Goal: Transaction & Acquisition: Purchase product/service

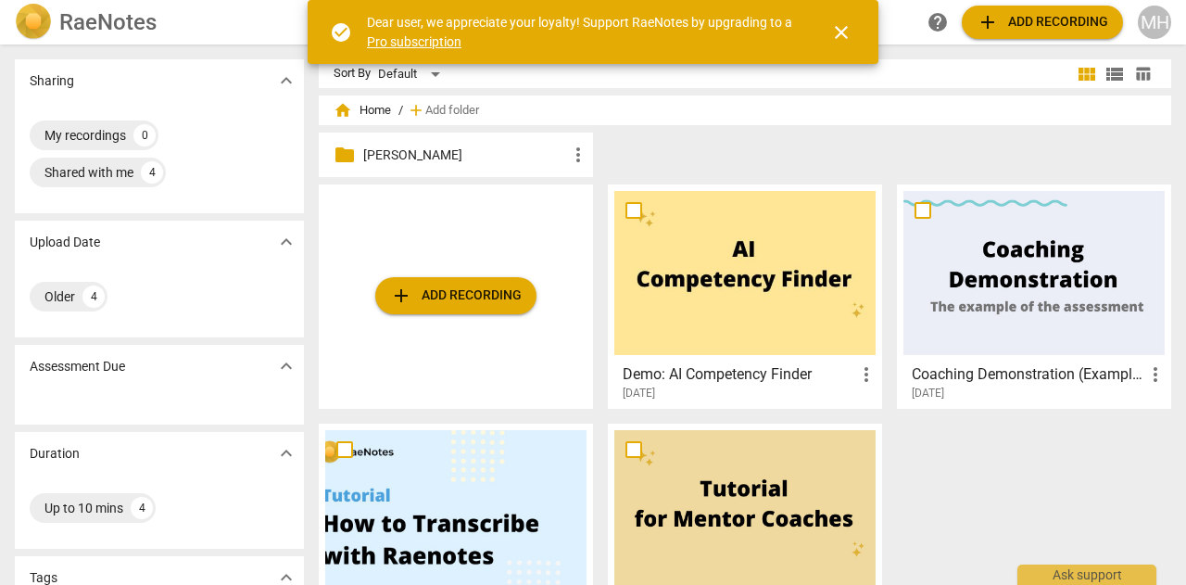
click at [484, 297] on span "add Add recording" at bounding box center [456, 295] width 132 height 22
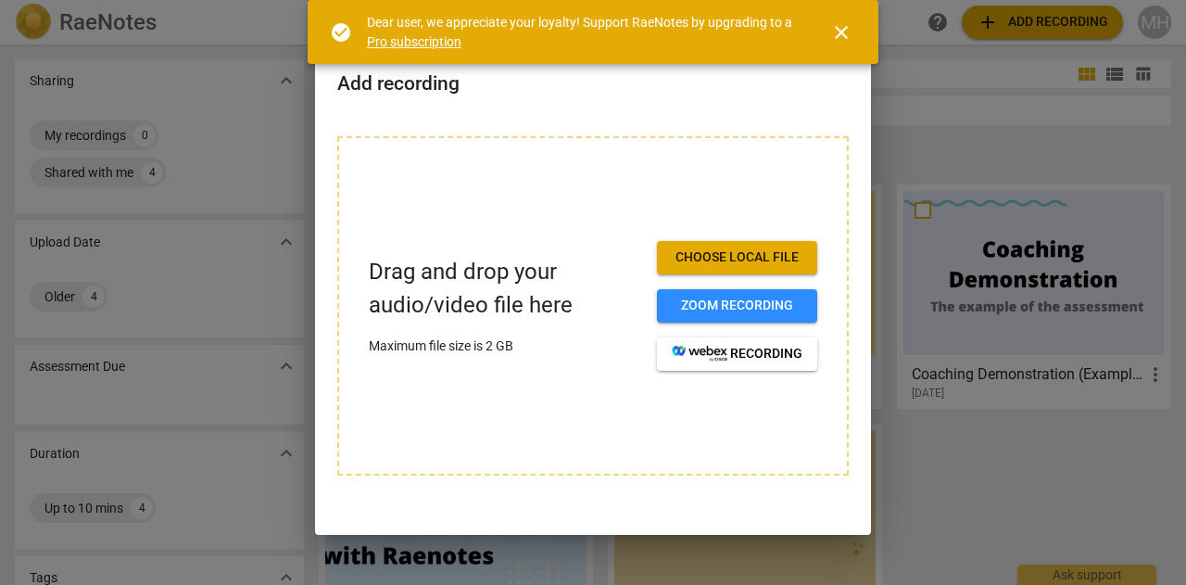
click at [845, 31] on span "close" at bounding box center [841, 32] width 22 height 22
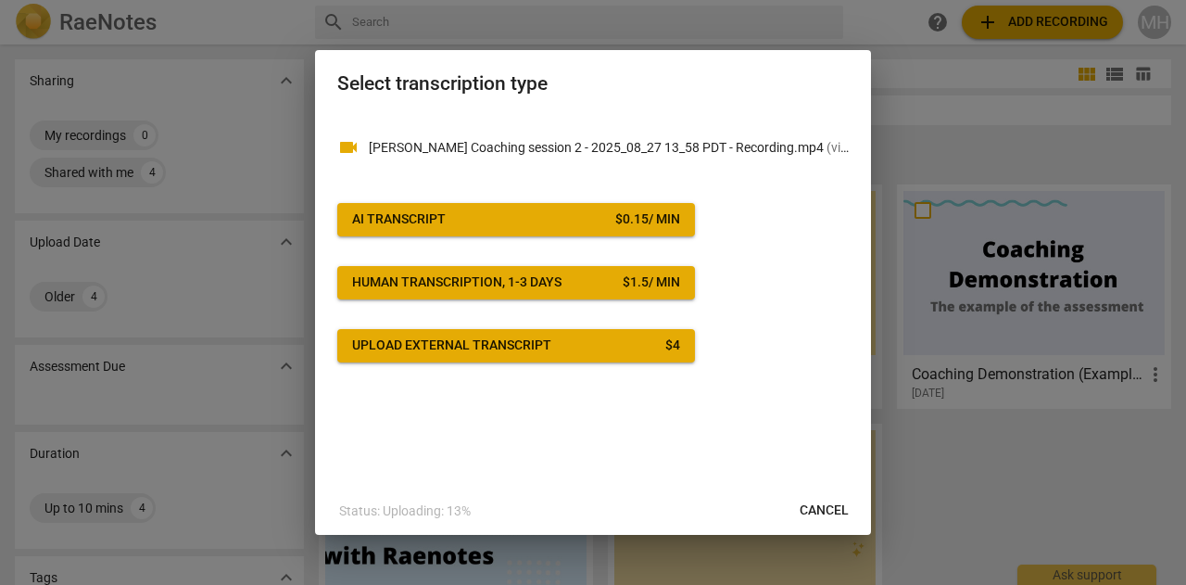
click at [536, 213] on span "AI Transcript $ 0.15 / min" at bounding box center [516, 219] width 328 height 19
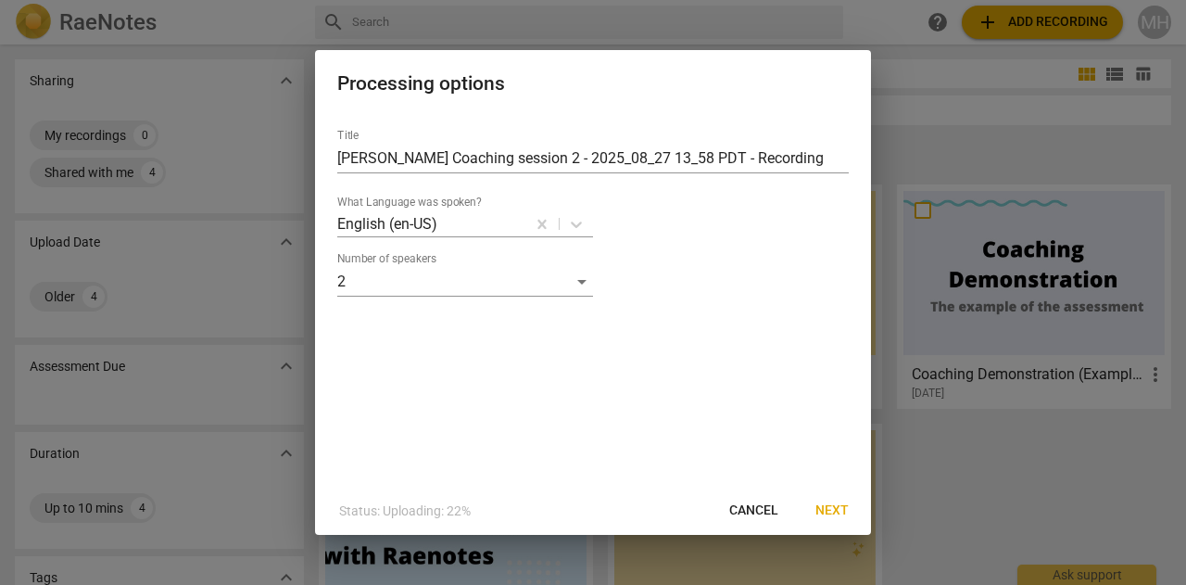
click at [845, 514] on span "Next" at bounding box center [831, 510] width 33 height 19
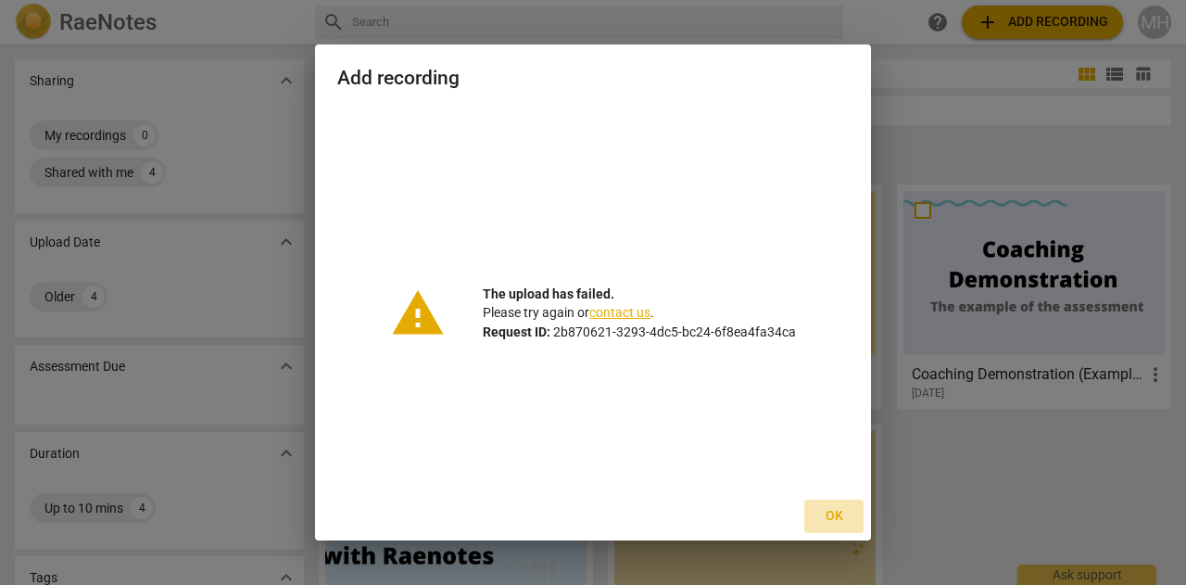
click at [828, 516] on span "Ok" at bounding box center [834, 516] width 30 height 19
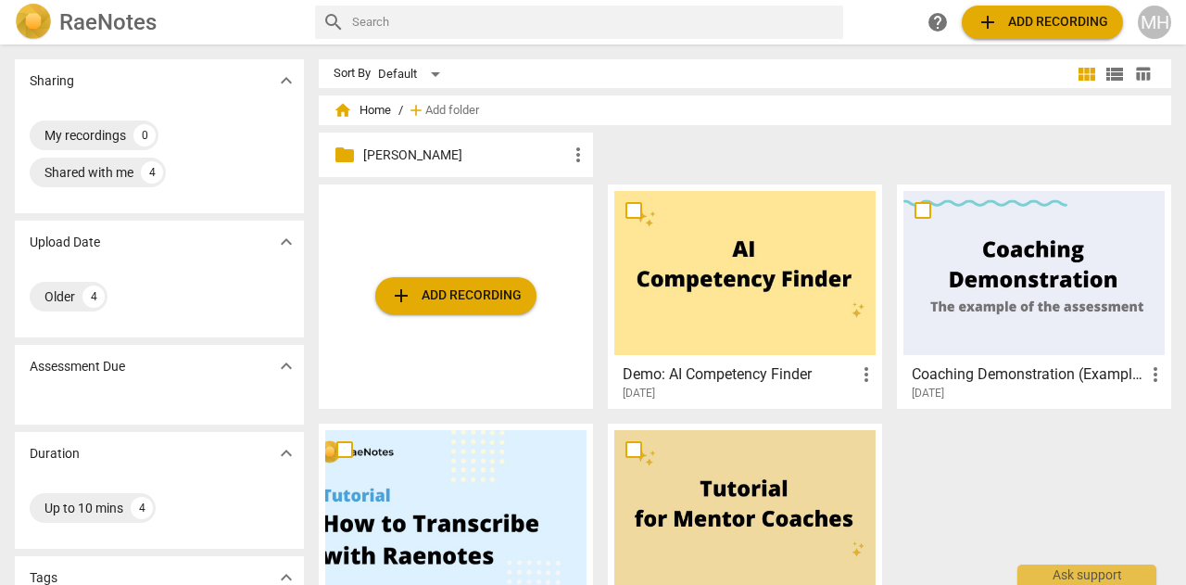
click at [440, 298] on span "add Add recording" at bounding box center [456, 295] width 132 height 22
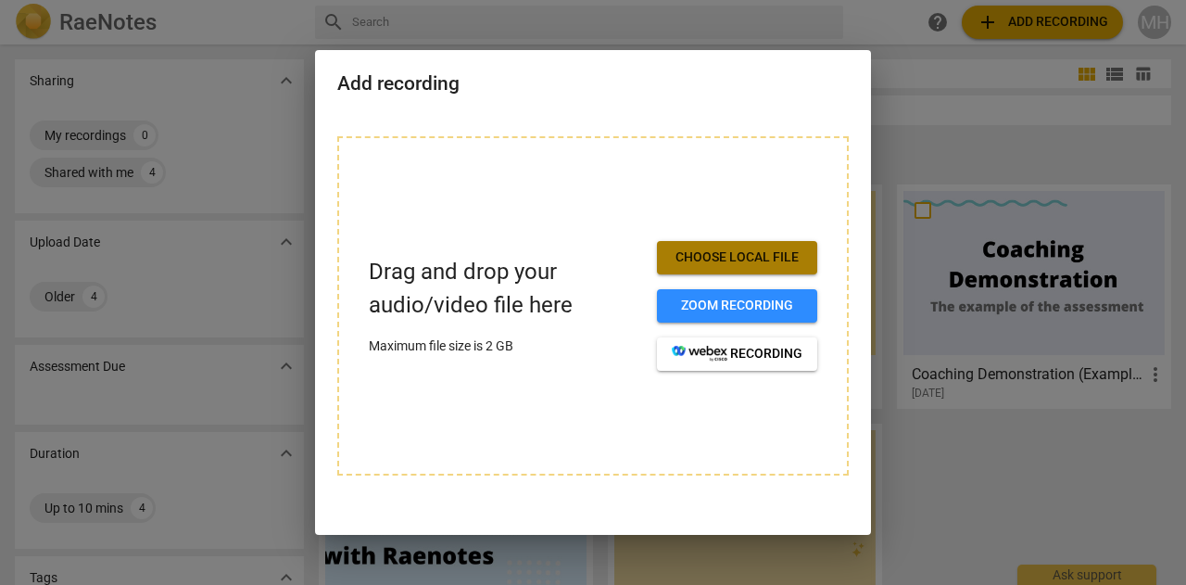
click at [708, 252] on span "Choose local file" at bounding box center [737, 257] width 131 height 19
click at [731, 248] on span "Choose local file" at bounding box center [737, 257] width 131 height 19
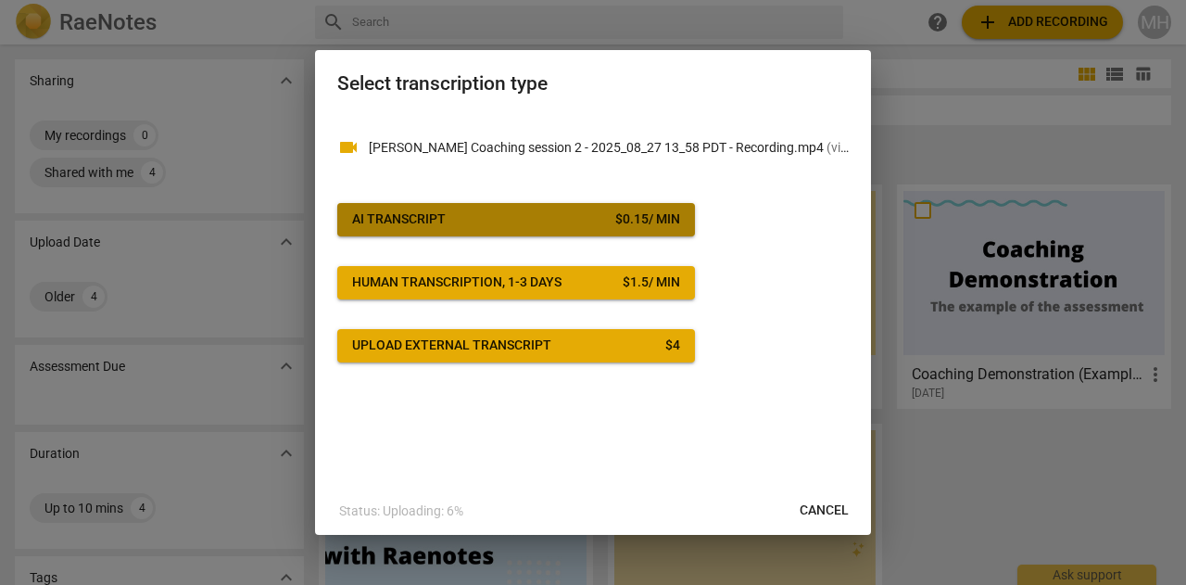
click at [512, 205] on button "AI Transcript $ 0.15 / min" at bounding box center [516, 219] width 358 height 33
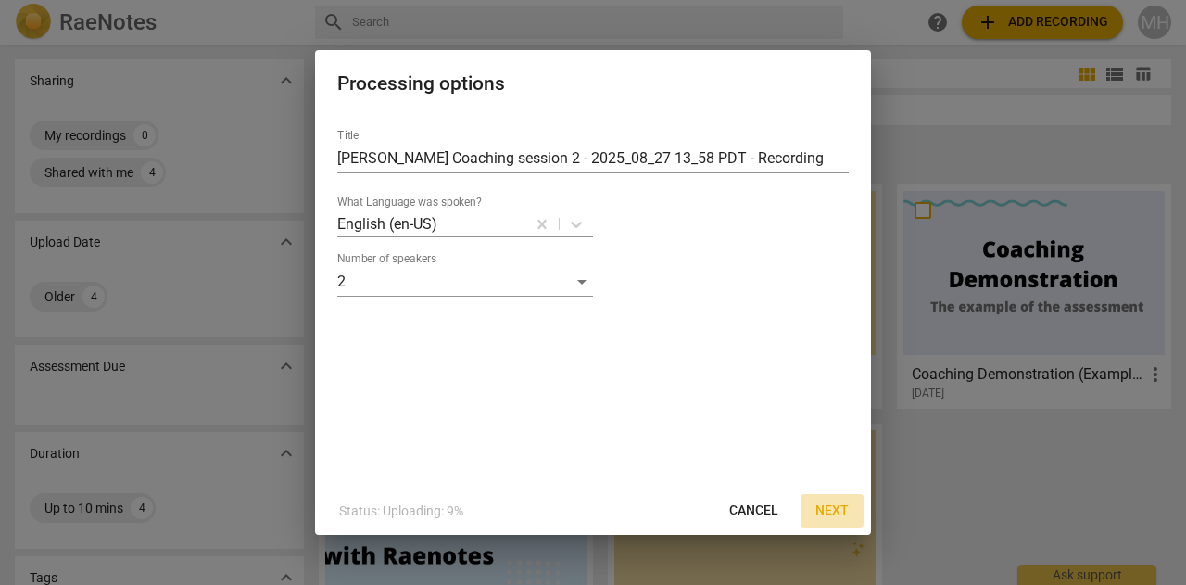
click at [823, 509] on span "Next" at bounding box center [831, 510] width 33 height 19
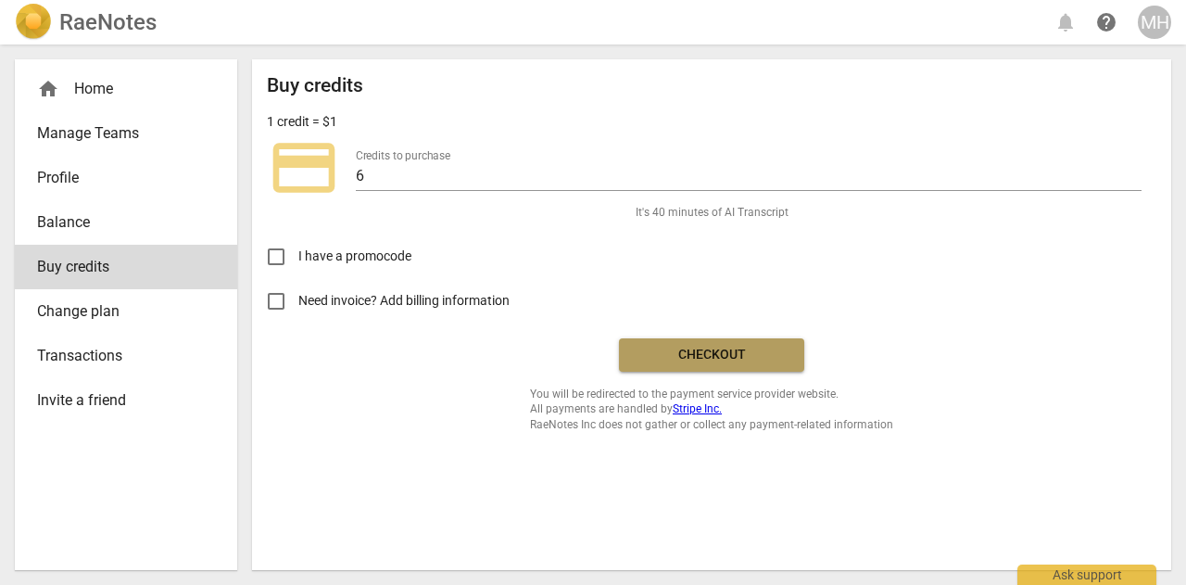
click at [703, 357] on span "Checkout" at bounding box center [712, 355] width 156 height 19
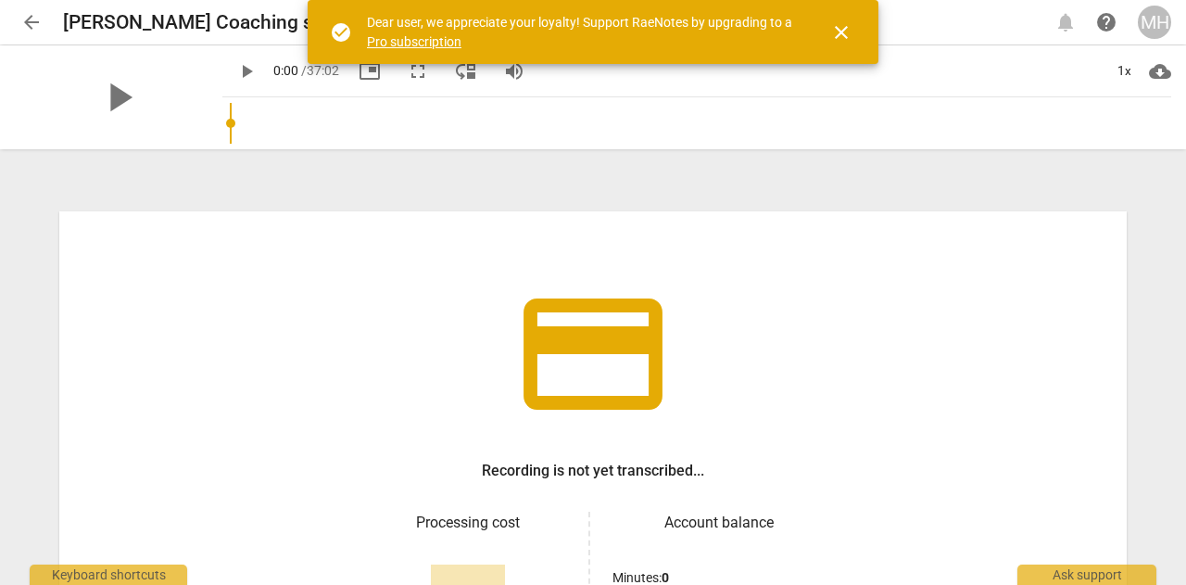
scroll to position [185, 0]
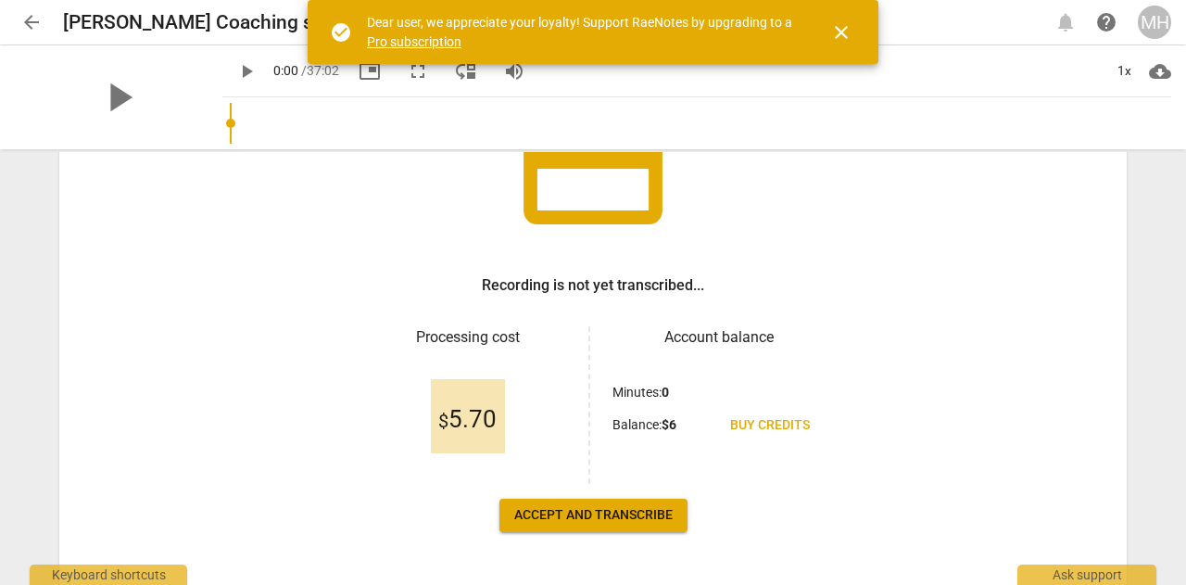
click at [602, 514] on span "Accept and transcribe" at bounding box center [593, 515] width 158 height 19
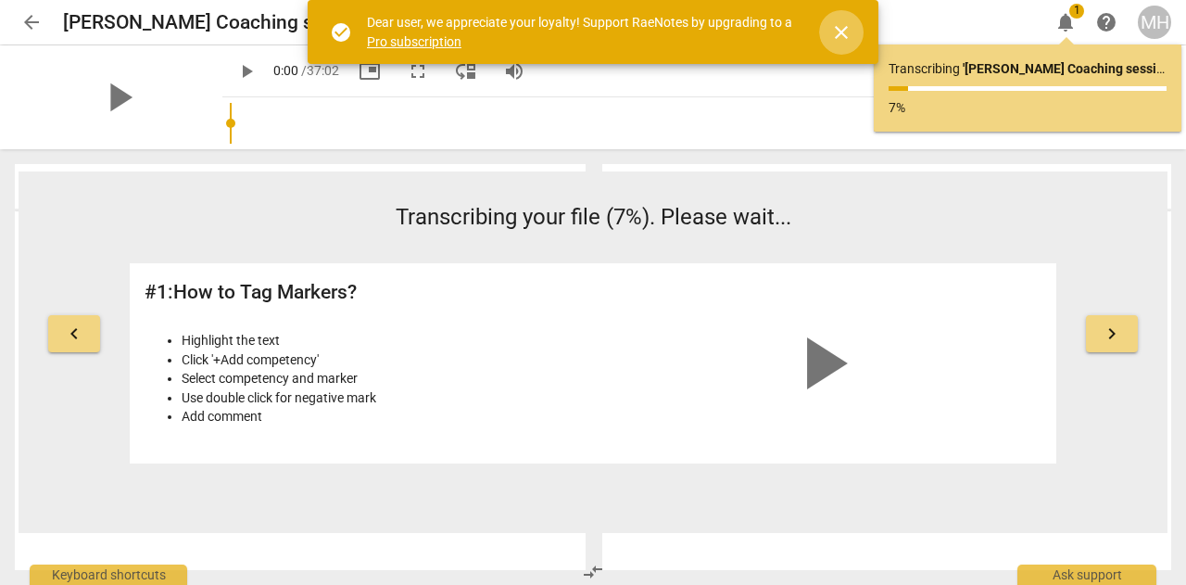
click at [839, 31] on span "close" at bounding box center [841, 32] width 22 height 22
